Goal: Find specific page/section

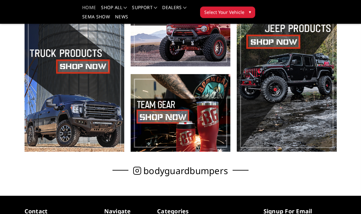
scroll to position [190, 0]
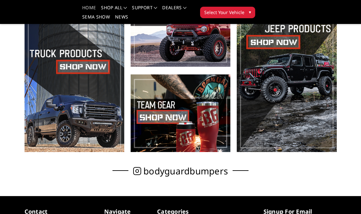
click at [94, 61] on span at bounding box center [75, 70] width 100 height 163
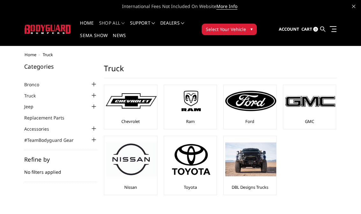
click at [257, 107] on img at bounding box center [251, 101] width 51 height 20
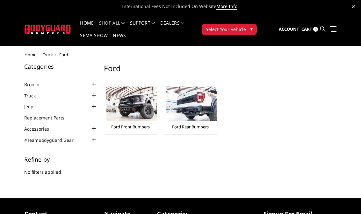
click at [140, 111] on img at bounding box center [131, 103] width 51 height 34
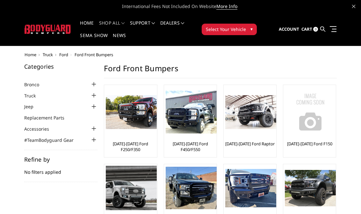
click at [134, 137] on div at bounding box center [131, 111] width 51 height 51
